Goal: Check status: Check status

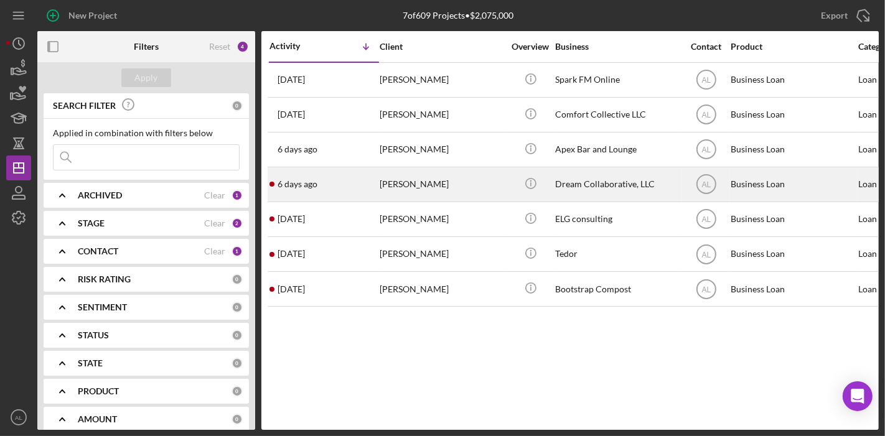
click at [473, 179] on div "[PERSON_NAME]" at bounding box center [441, 184] width 124 height 33
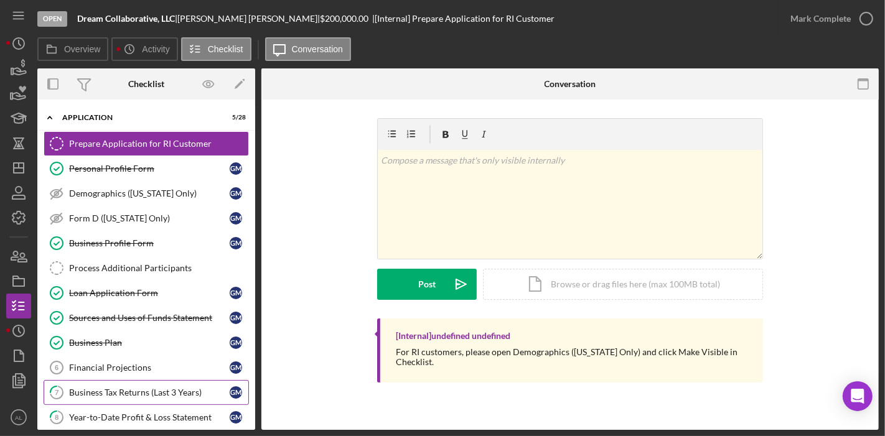
click at [101, 381] on link "7 Business Tax Returns (Last 3 Years) G M" at bounding box center [146, 392] width 205 height 25
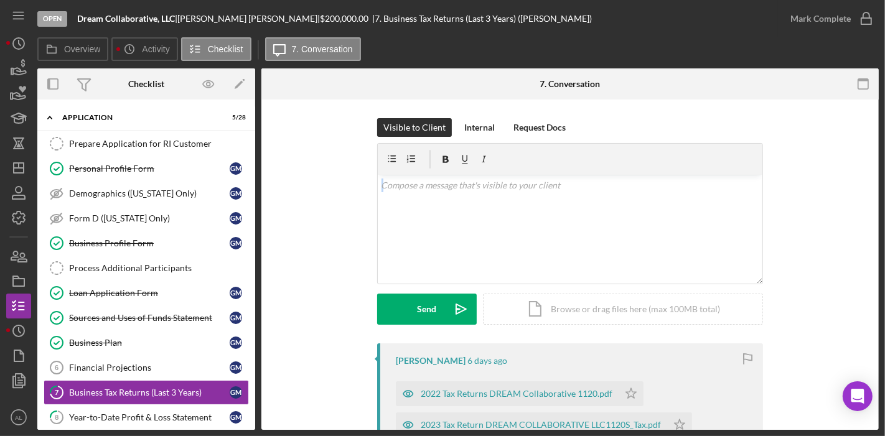
drag, startPoint x: 874, startPoint y: 136, endPoint x: 867, endPoint y: 180, distance: 44.8
click at [867, 180] on div "Visible to Client Internal Request Docs v Color teal Color pink Remove color Ad…" at bounding box center [569, 379] width 617 height 558
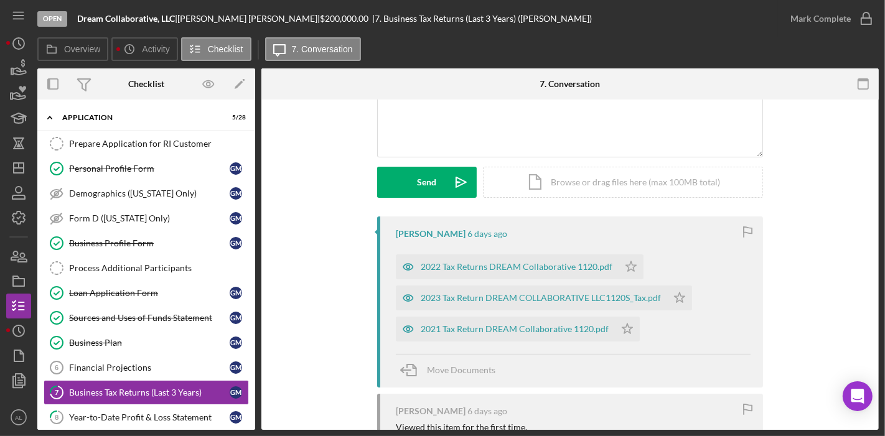
scroll to position [135, 0]
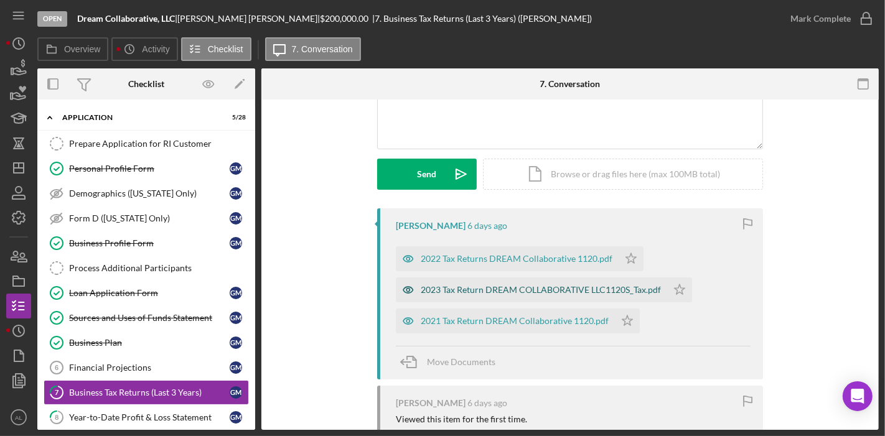
click at [508, 292] on div "2023 Tax Return DREAM COLLABORATIVE LLC1120S_Tax.pdf" at bounding box center [541, 290] width 240 height 10
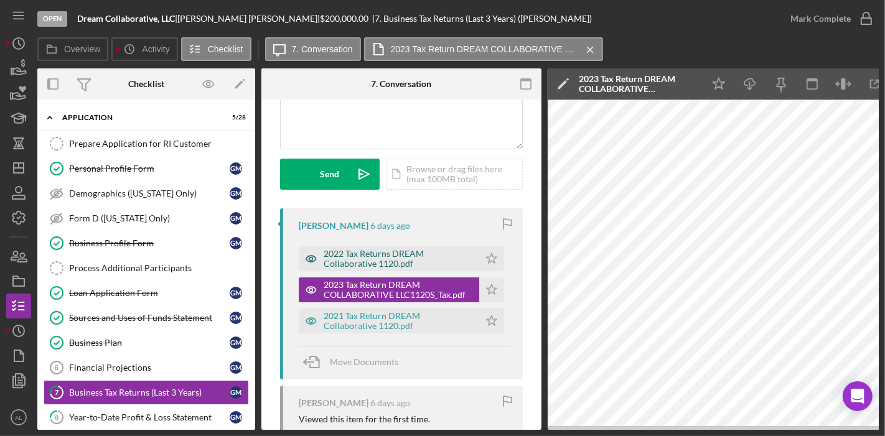
click at [406, 268] on div "2022 Tax Returns DREAM Collaborative 1120.pdf" at bounding box center [389, 258] width 180 height 25
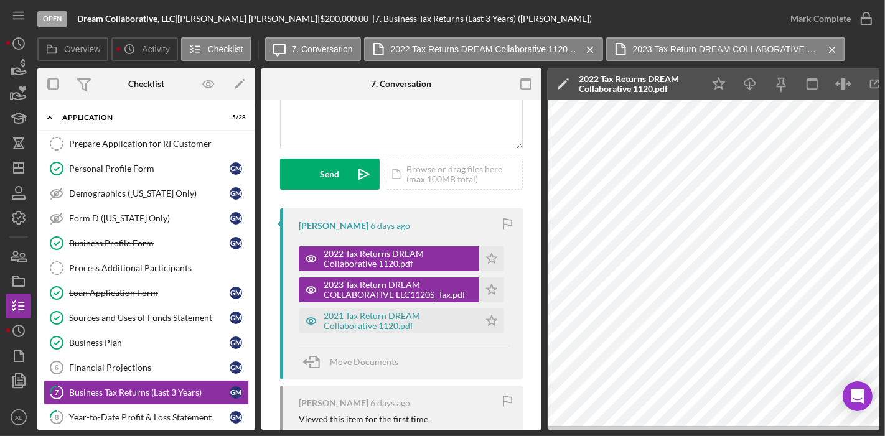
scroll to position [0, 0]
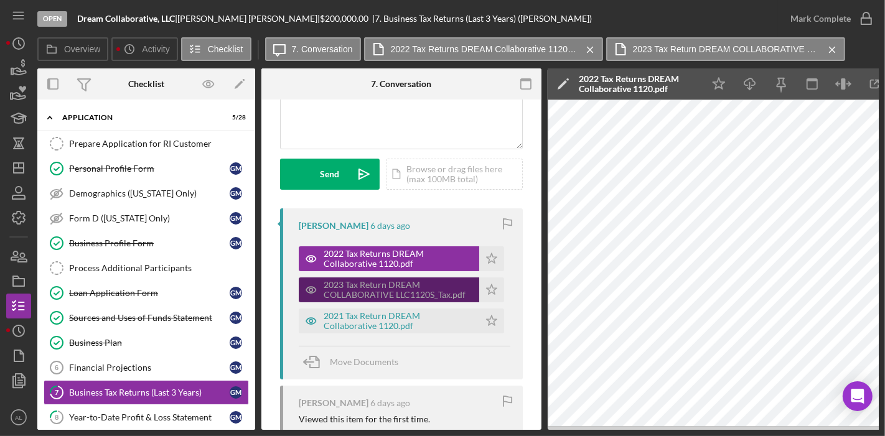
click at [355, 284] on div "2023 Tax Return DREAM COLLABORATIVE LLC1120S_Tax.pdf" at bounding box center [397, 290] width 149 height 20
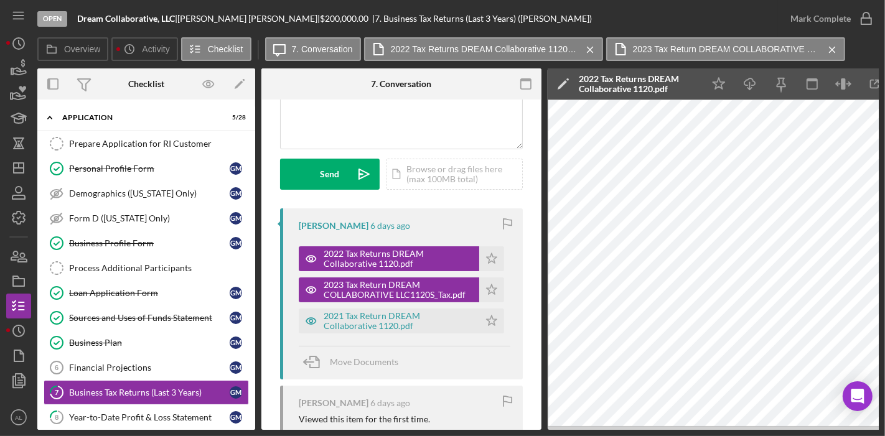
click at [526, 317] on div "Visible to Client Internal Request Docs v Color teal Color pink Remove color Ad…" at bounding box center [401, 249] width 280 height 568
